Goal: Use online tool/utility: Utilize a website feature to perform a specific function

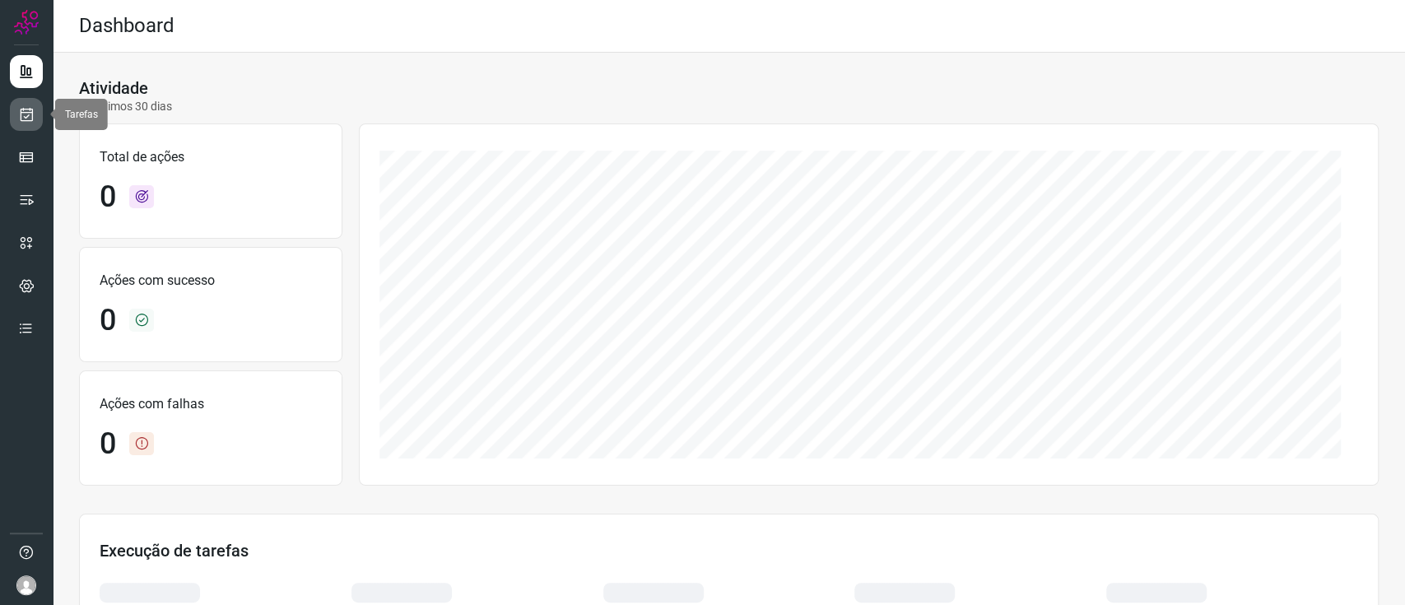
click at [29, 102] on link at bounding box center [26, 114] width 33 height 33
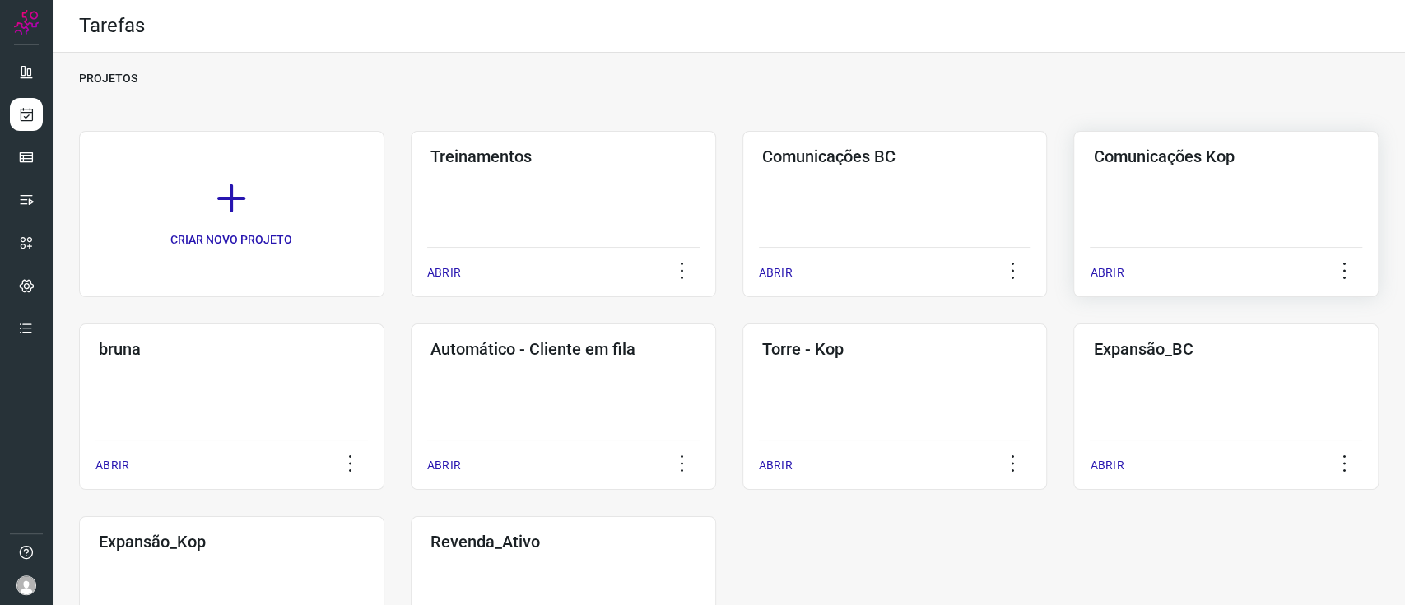
click at [1283, 188] on div "Comunicações Kop ABRIR" at bounding box center [1225, 214] width 305 height 166
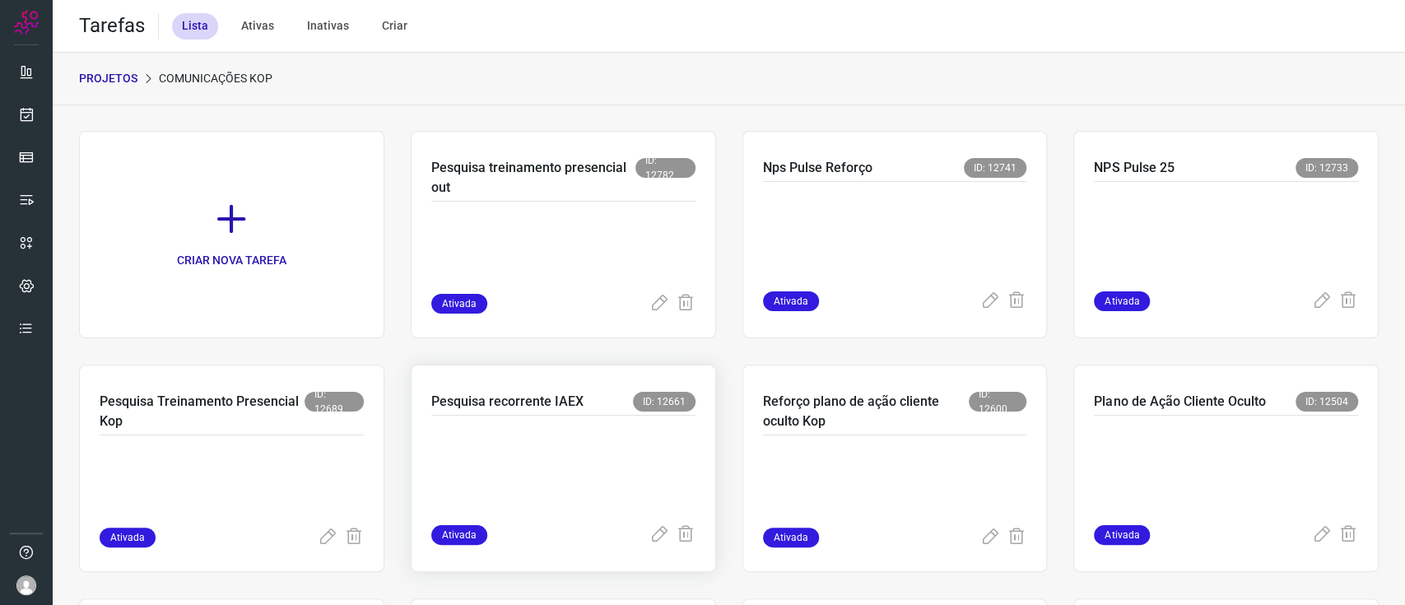
click at [547, 515] on div at bounding box center [563, 470] width 264 height 109
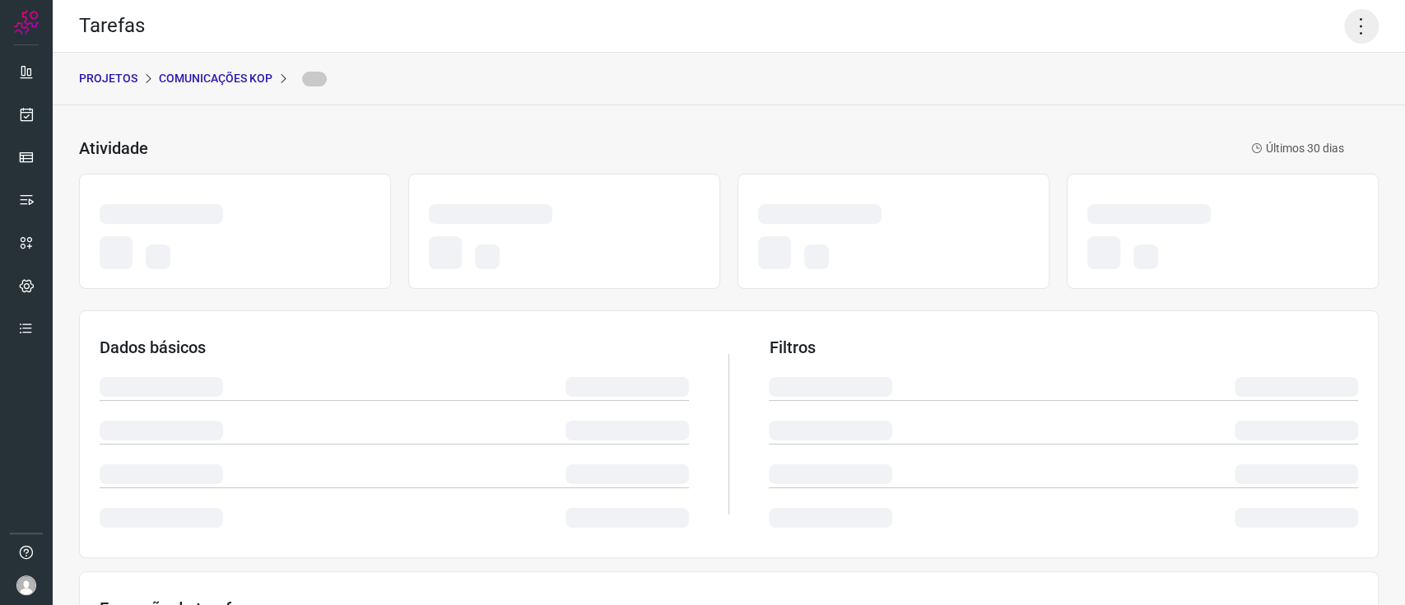
click at [1351, 33] on icon at bounding box center [1361, 26] width 35 height 35
click at [1350, 38] on icon at bounding box center [1361, 26] width 35 height 35
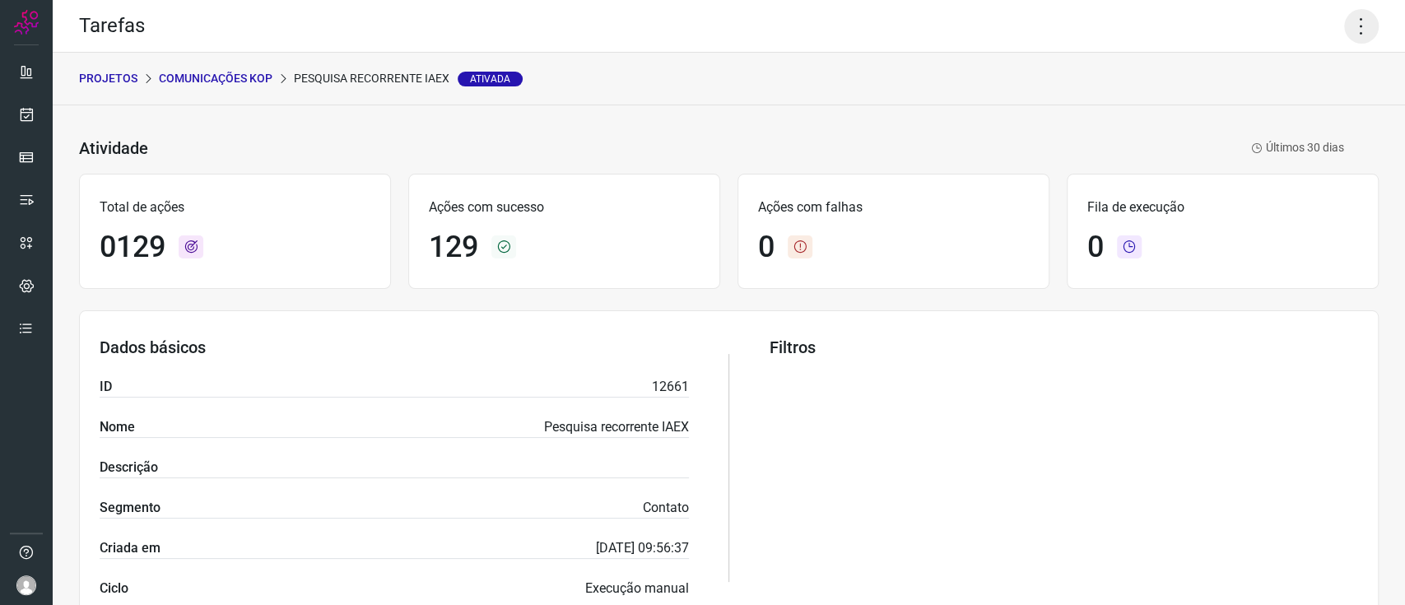
click at [1346, 21] on icon at bounding box center [1361, 26] width 35 height 35
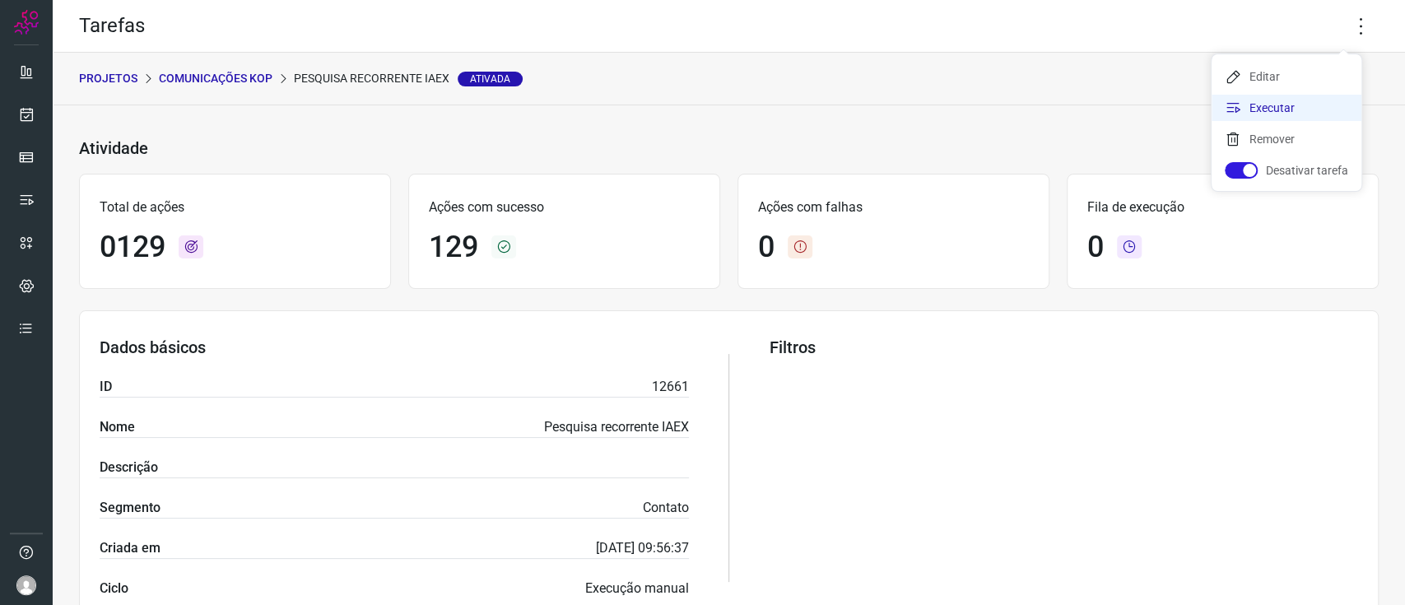
click at [1325, 106] on li "Executar" at bounding box center [1287, 108] width 150 height 26
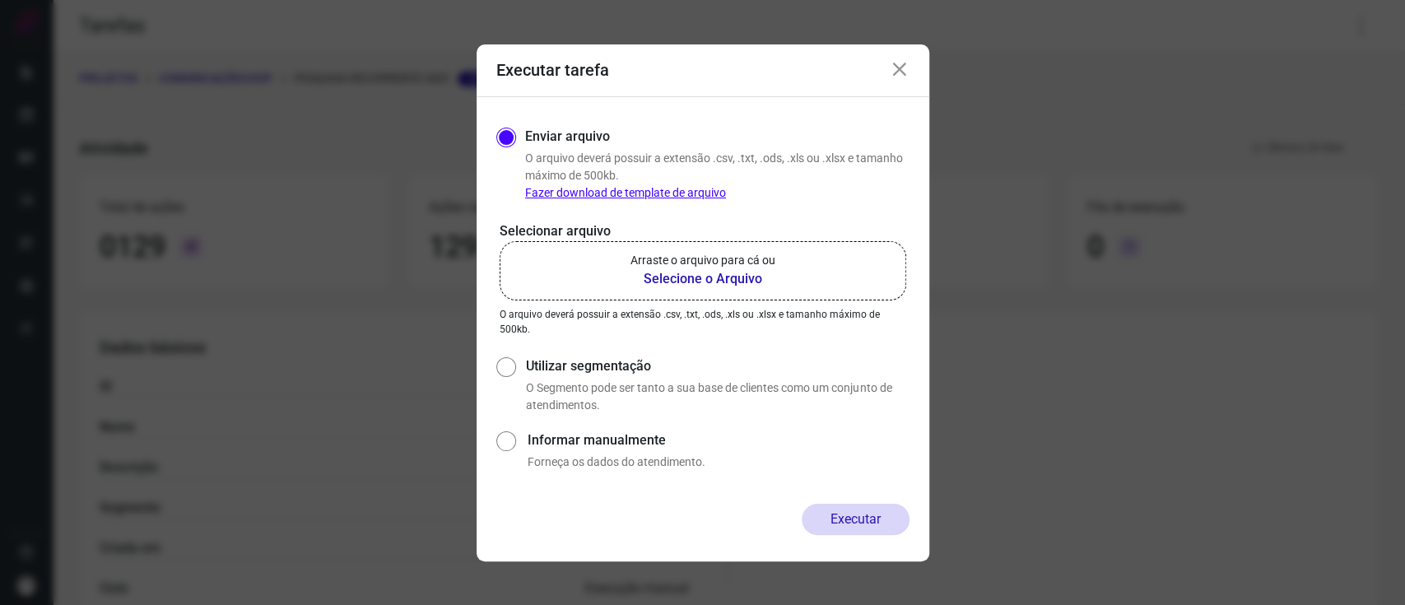
click at [841, 250] on label "Arraste o arquivo para cá ou Selecione o Arquivo" at bounding box center [703, 270] width 407 height 59
click at [0, 0] on input "Arraste o arquivo para cá ou Selecione o Arquivo" at bounding box center [0, 0] width 0 height 0
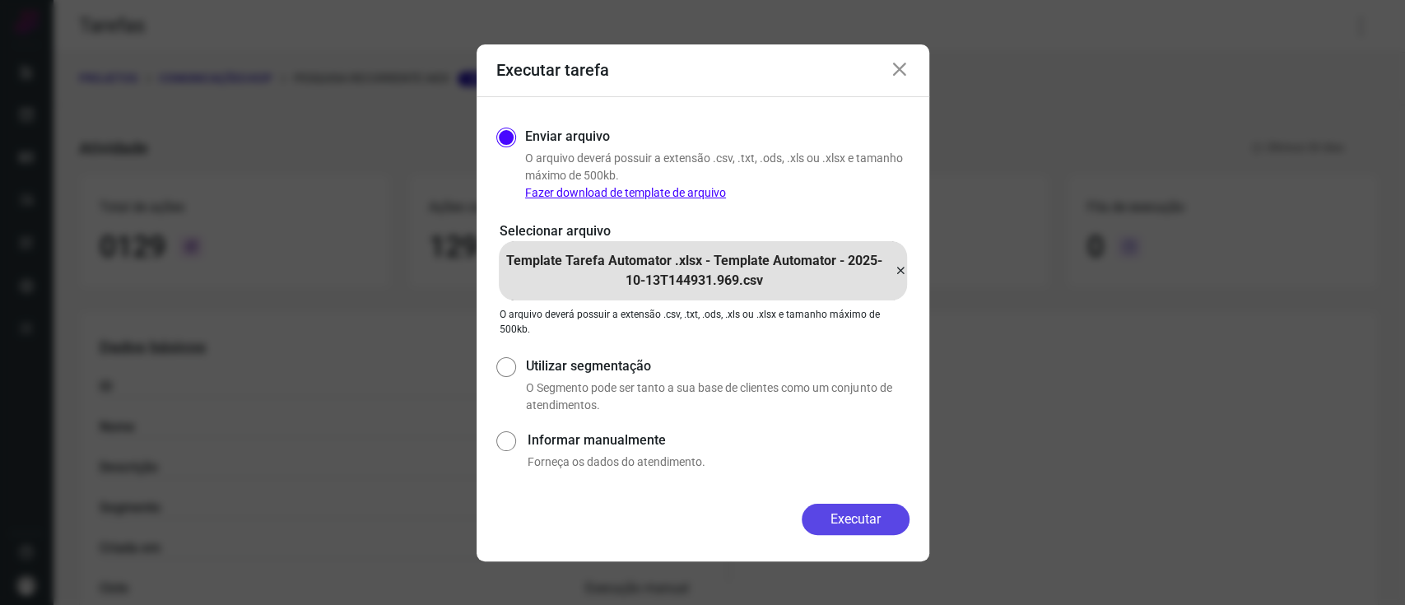
click at [850, 523] on button "Executar" at bounding box center [856, 519] width 108 height 31
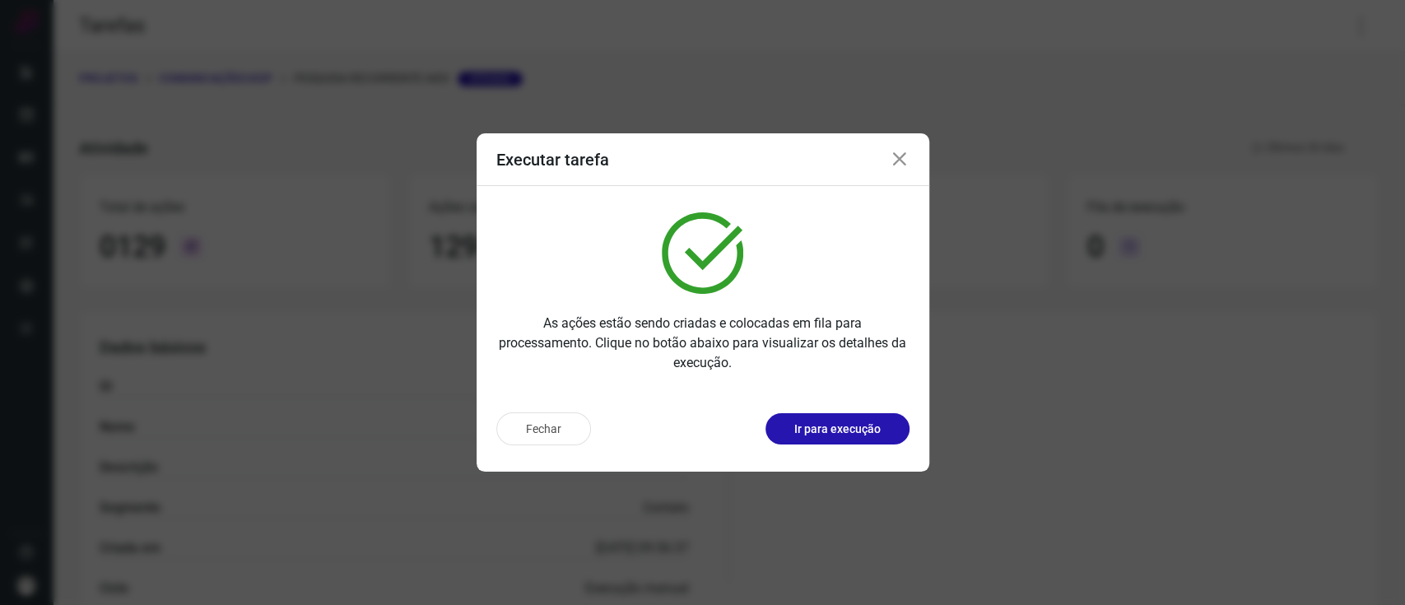
click at [953, 10] on div "Executar tarefa As ações estão sendo criadas e colocadas em fila para processam…" at bounding box center [702, 302] width 1405 height 605
click at [869, 416] on button "Ir para execução" at bounding box center [838, 428] width 144 height 31
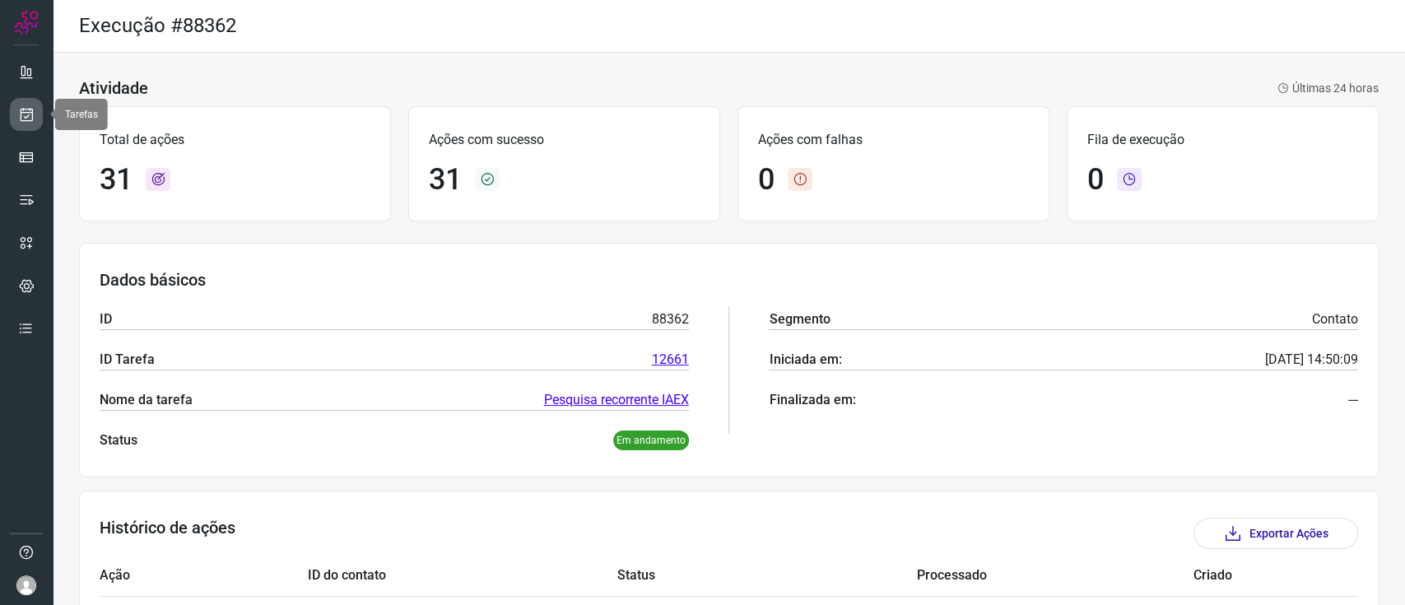
click at [27, 113] on icon at bounding box center [26, 114] width 17 height 16
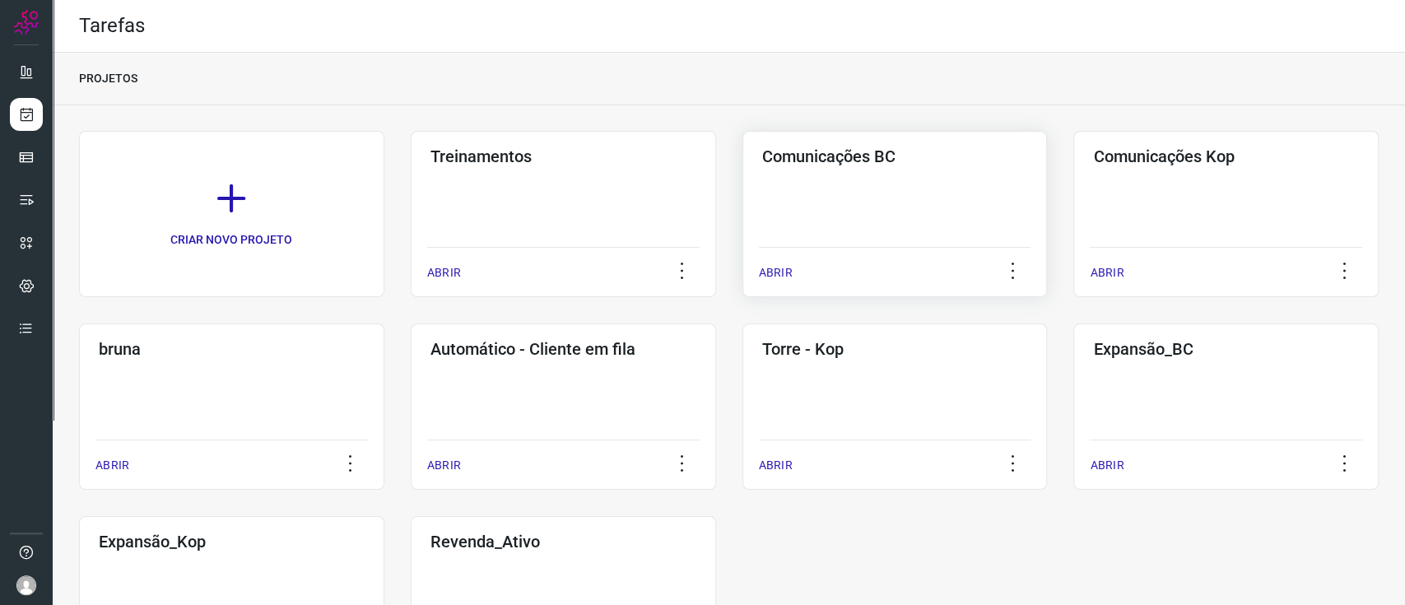
click at [902, 181] on div "Comunicações BC ABRIR" at bounding box center [895, 214] width 305 height 166
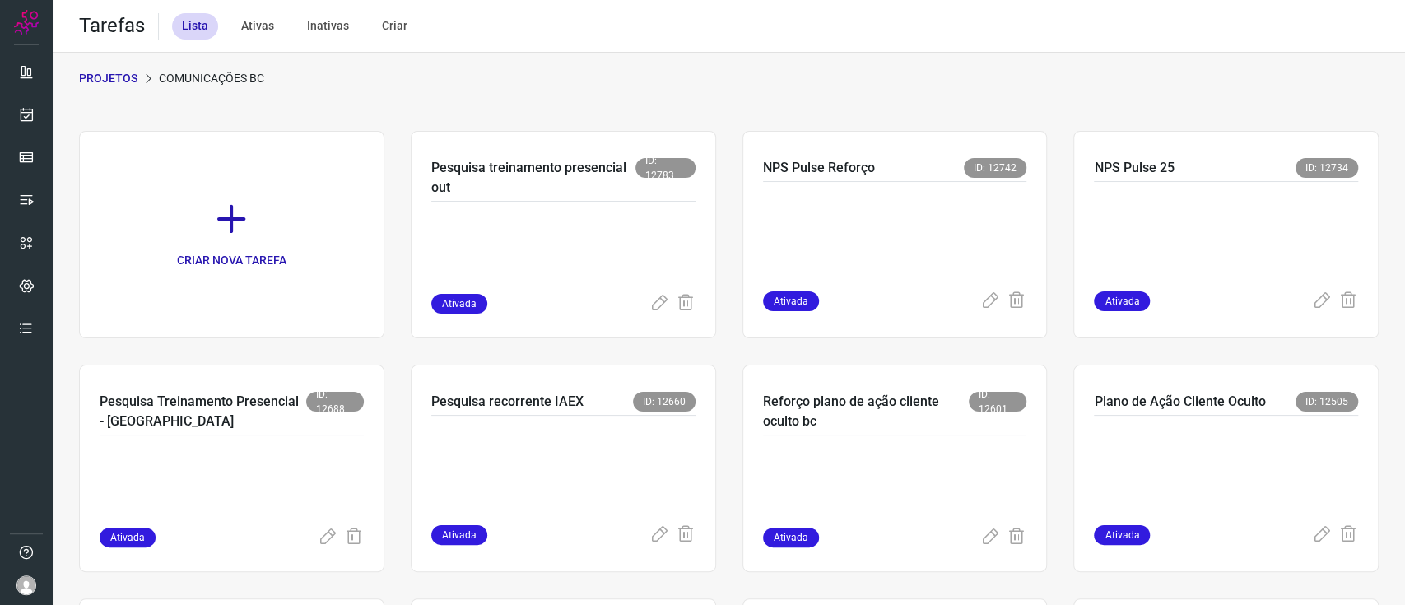
click at [113, 85] on p "PROJETOS" at bounding box center [108, 78] width 58 height 17
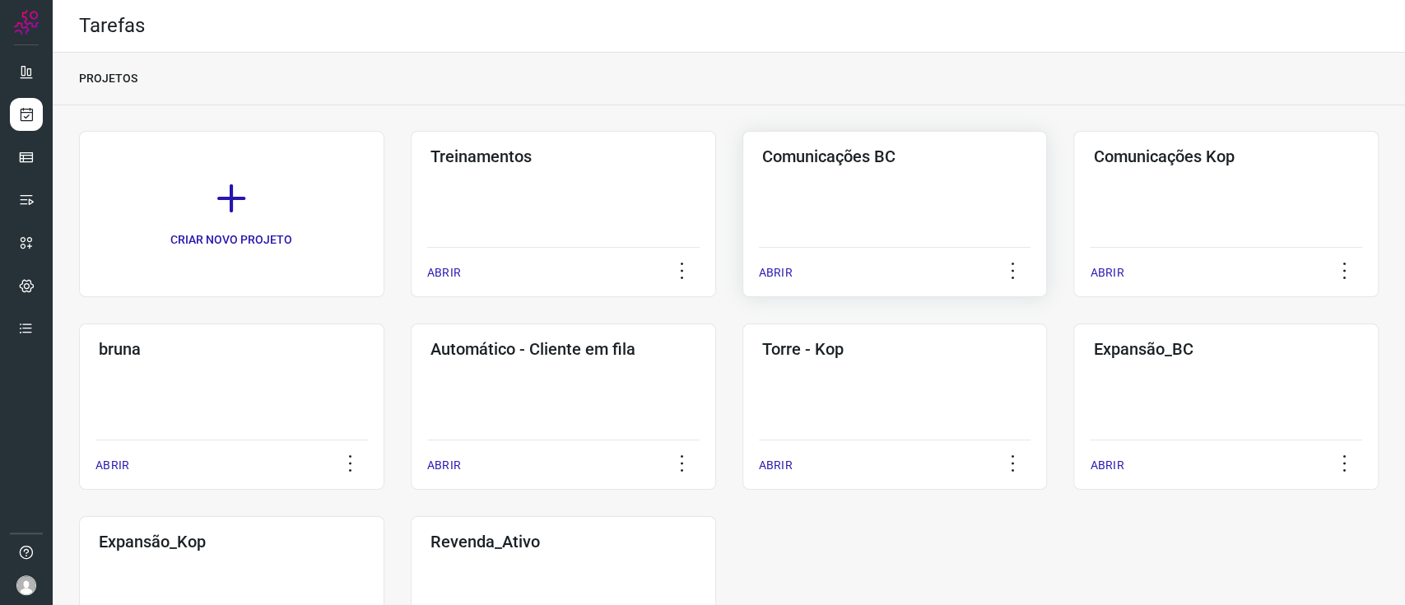
click at [916, 180] on div "Comunicações BC ABRIR" at bounding box center [895, 214] width 305 height 166
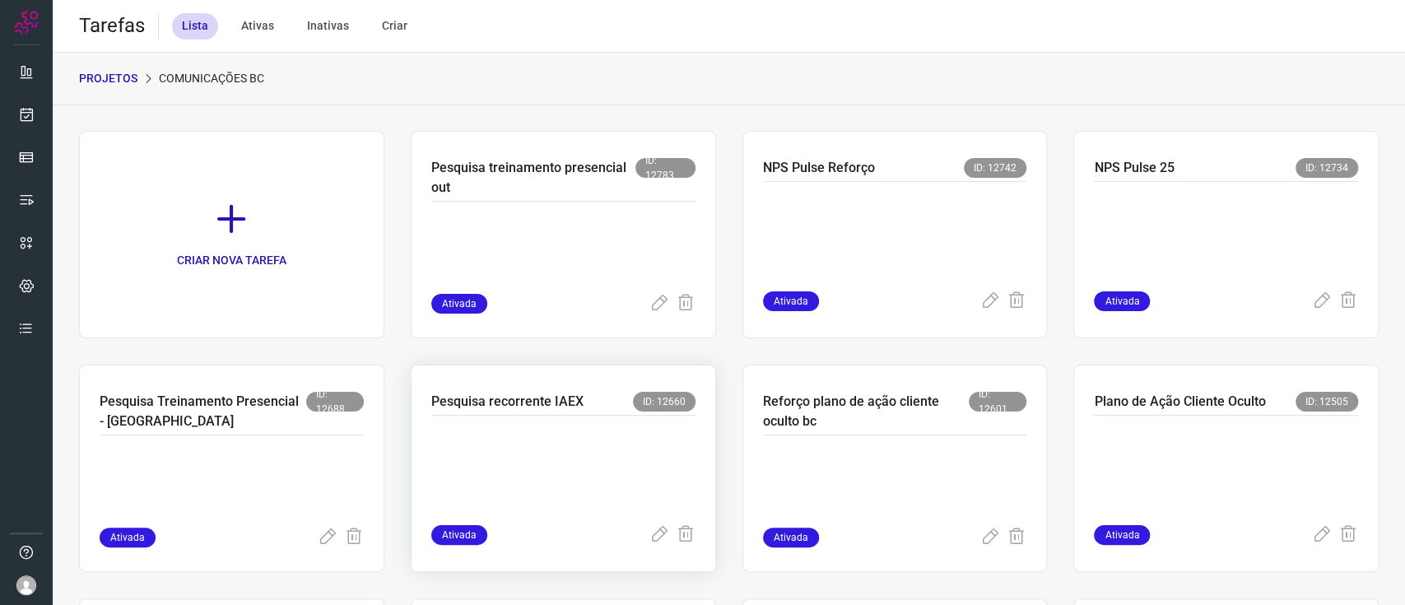
click at [489, 416] on div at bounding box center [563, 470] width 264 height 109
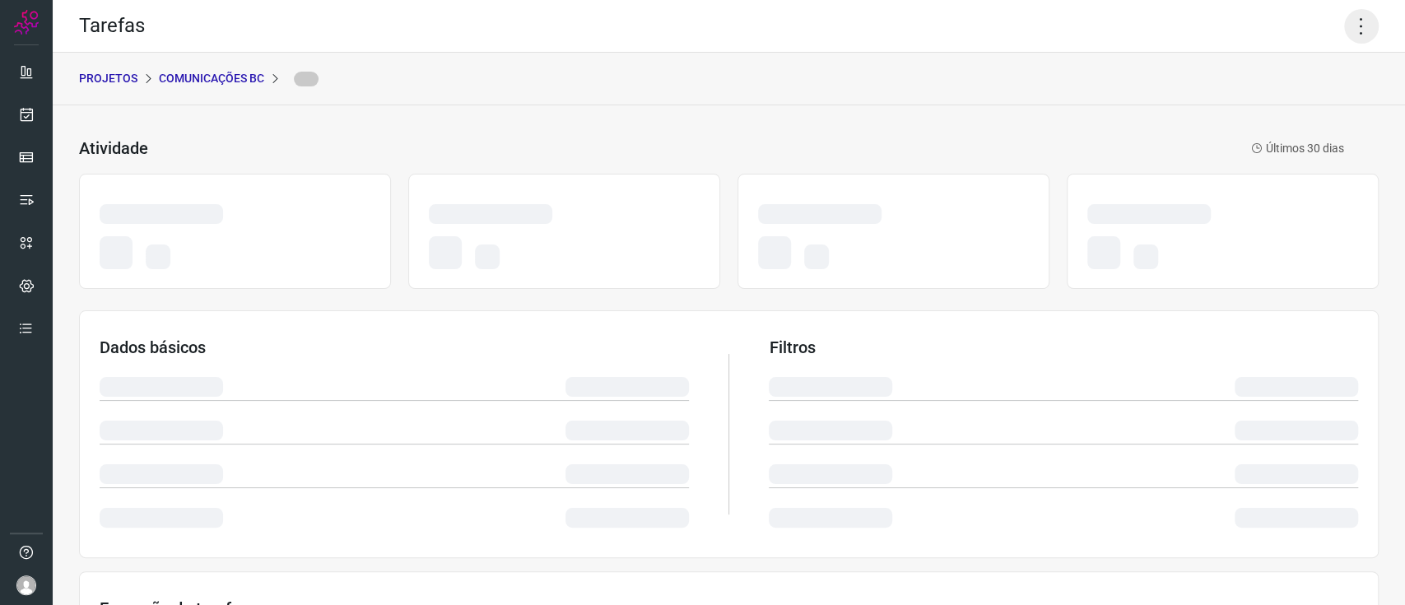
click at [1344, 23] on icon at bounding box center [1361, 26] width 35 height 35
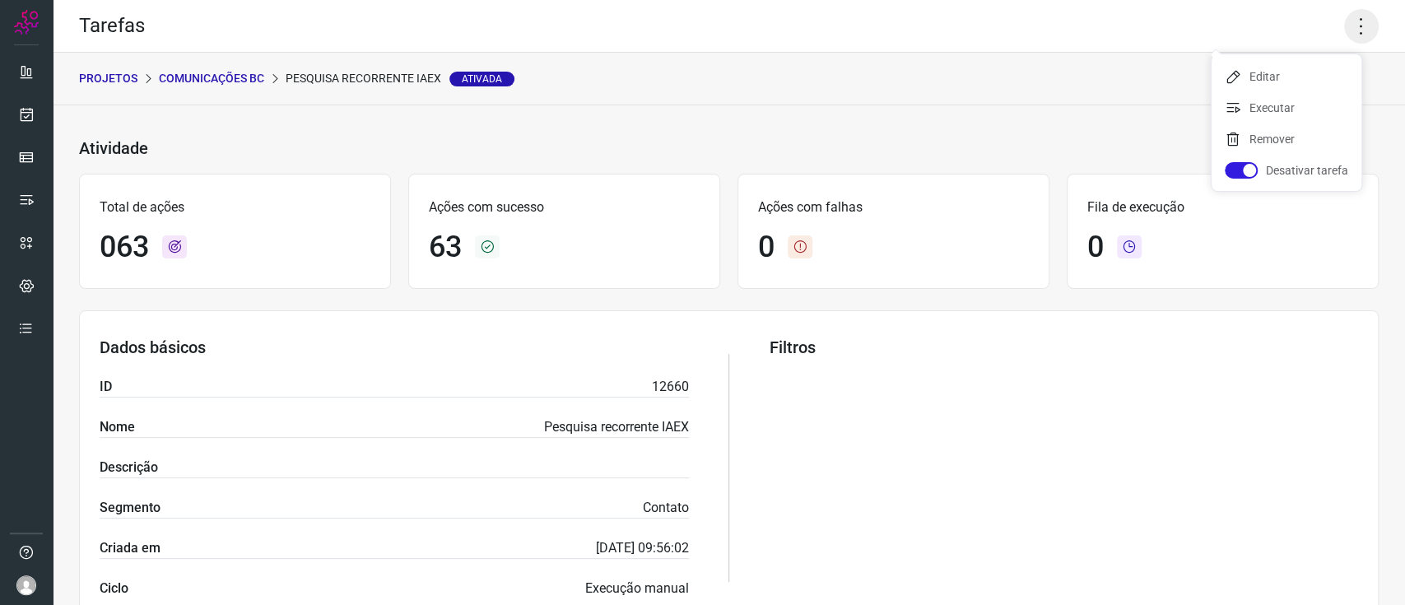
click at [1350, 20] on icon at bounding box center [1361, 26] width 35 height 35
click at [1316, 103] on li "Executar" at bounding box center [1287, 108] width 150 height 26
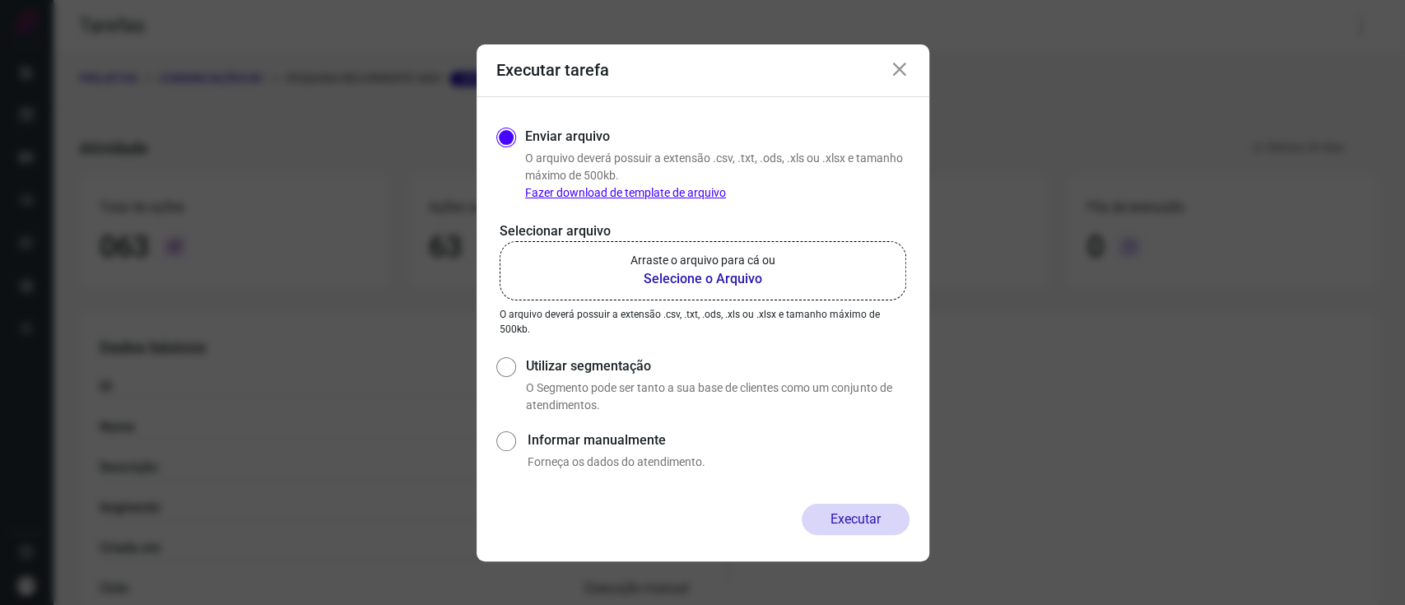
click at [743, 267] on p "Arraste o arquivo para cá ou" at bounding box center [703, 260] width 145 height 17
click at [0, 0] on input "Arraste o arquivo para cá ou Selecione o Arquivo" at bounding box center [0, 0] width 0 height 0
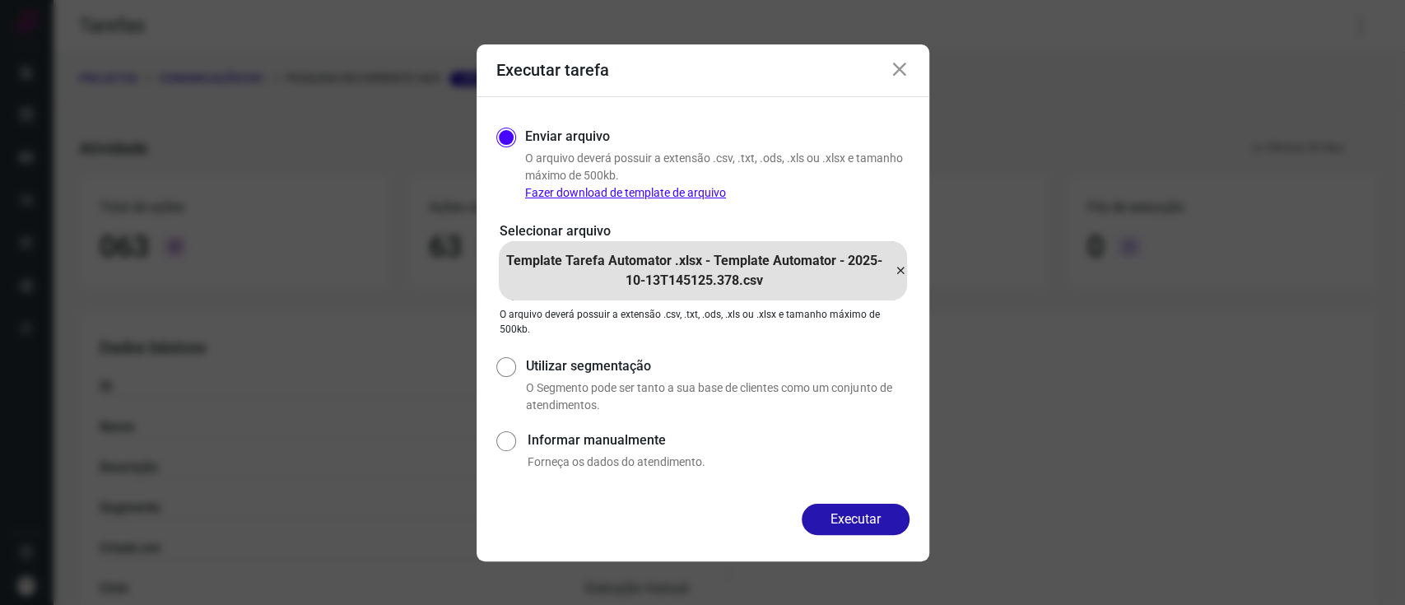
drag, startPoint x: 866, startPoint y: 517, endPoint x: 873, endPoint y: 513, distance: 8.5
click at [869, 517] on button "Executar" at bounding box center [856, 519] width 108 height 31
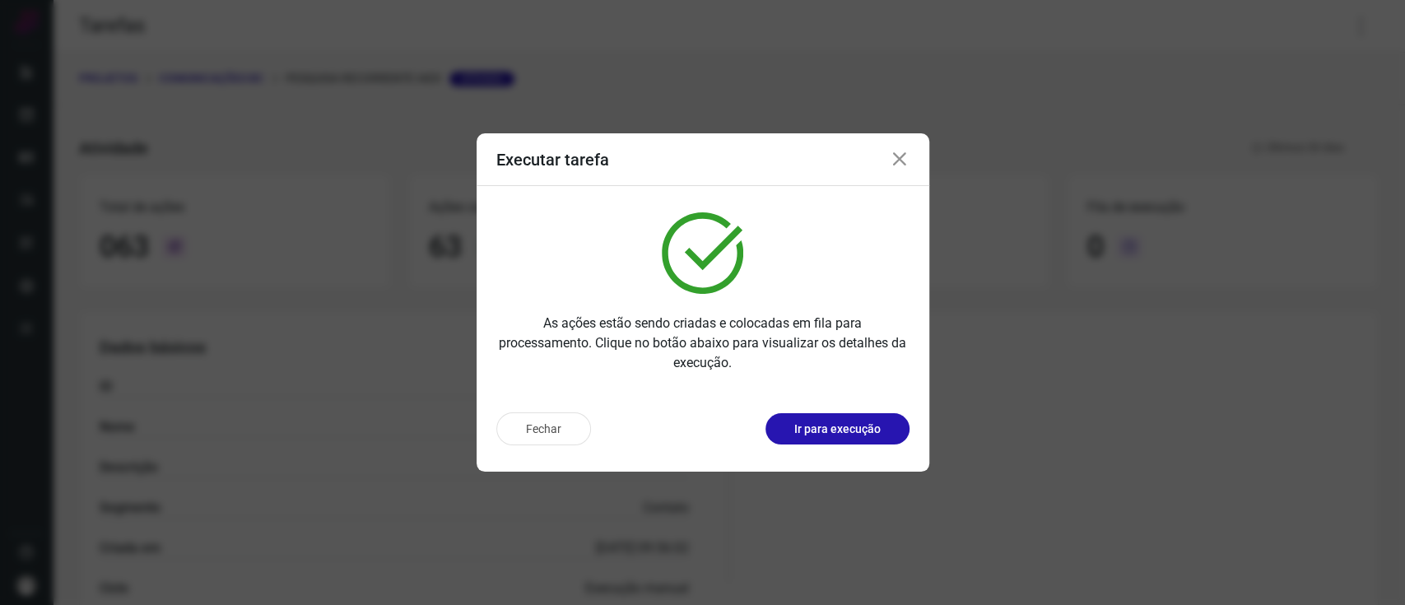
click at [906, 153] on icon at bounding box center [900, 160] width 20 height 20
